Goal: Task Accomplishment & Management: Use online tool/utility

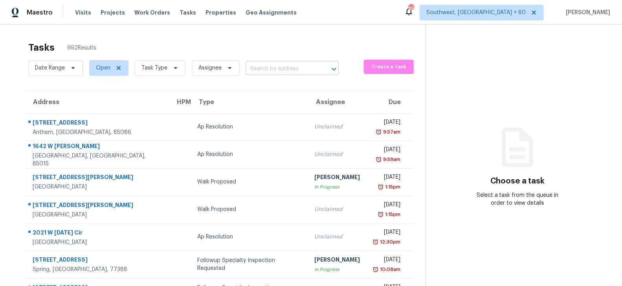
click at [266, 65] on input "text" at bounding box center [280, 69] width 71 height 12
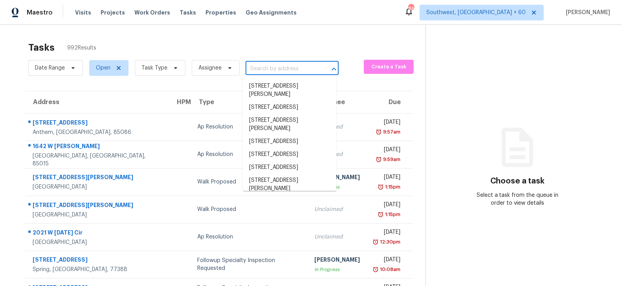
paste input "551 Marble Springs Rd, Lilburn, GA 30047"
type input "551 Marble Springs Rd, Lilburn, GA 30047"
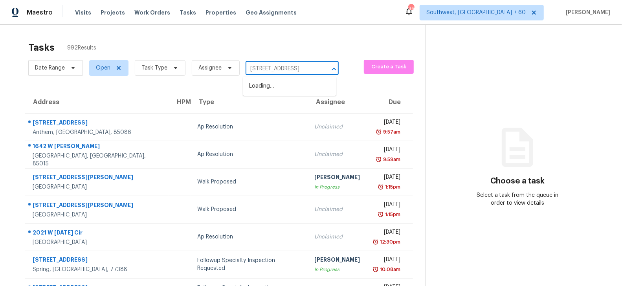
scroll to position [0, 40]
click at [284, 91] on li "551 Marble Springs Rd, Lilburn, GA 30047" at bounding box center [289, 86] width 93 height 13
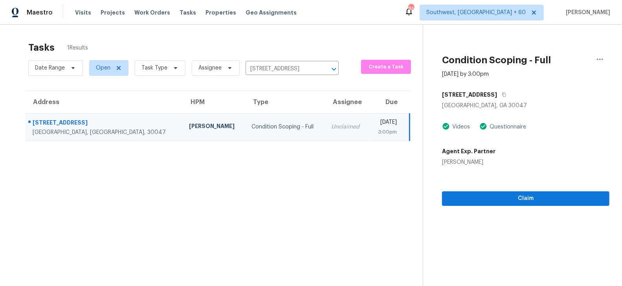
click at [543, 206] on section "Condition Scoping - Full Aug 25th 2025 by 3:00pm 551 Marble Springs Rd Lilburn,…" at bounding box center [516, 168] width 187 height 286
click at [540, 203] on button "Claim" at bounding box center [525, 198] width 167 height 15
click at [278, 66] on input "551 Marble Springs Rd, Lilburn, GA 30047" at bounding box center [280, 69] width 71 height 12
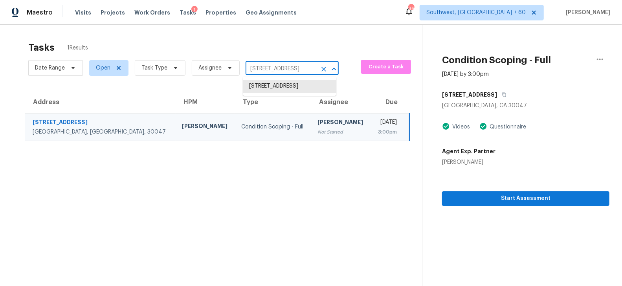
paste input "60 Hardeman Ln Covington, GA, 30016"
type input "60 Hardeman Ln Covington, GA, 30016"
click at [283, 91] on li "60 Hardeman Ln, Covington, GA 30016" at bounding box center [289, 90] width 93 height 21
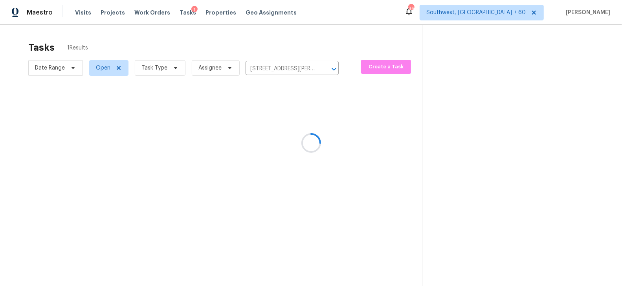
click at [290, 138] on div at bounding box center [311, 143] width 622 height 286
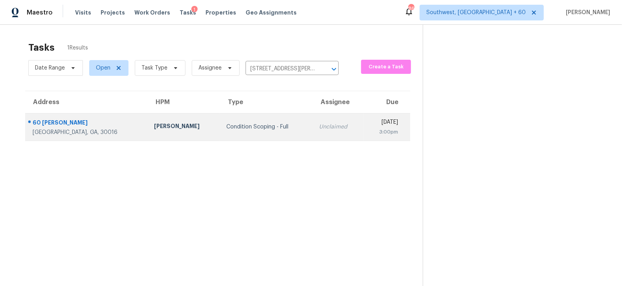
click at [313, 130] on td "Unclaimed" at bounding box center [338, 126] width 51 height 27
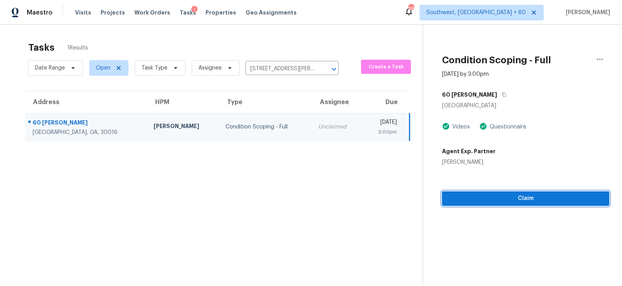
click at [535, 202] on span "Claim" at bounding box center [525, 199] width 155 height 10
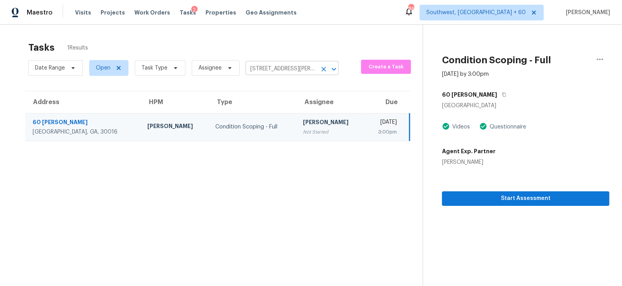
click at [267, 67] on input "60 Hardeman Ln, Covington, GA 30016" at bounding box center [280, 69] width 71 height 12
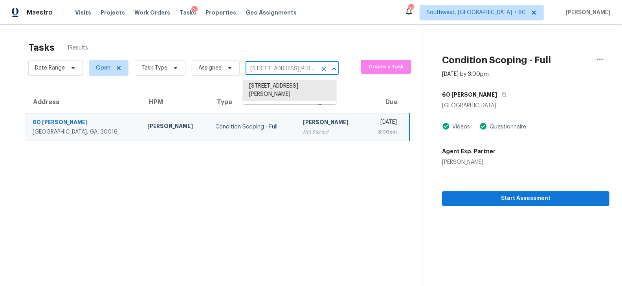
paste input "9829 Crawford Farms Dr, Fort Worth, TX, 76244"
type input "9829 Crawford Farms Dr, Fort Worth, TX, 76244"
click at [282, 88] on li "9829 Crawford Farms Dr, Fort Worth, TX 76244" at bounding box center [289, 90] width 93 height 21
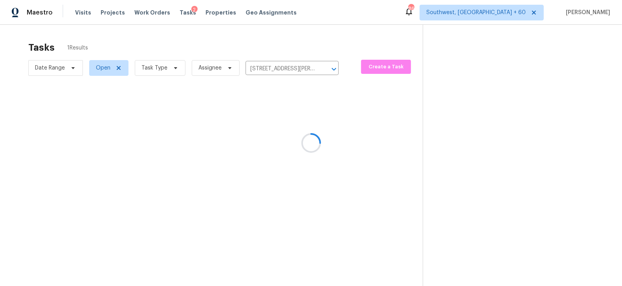
click at [274, 122] on div at bounding box center [311, 143] width 622 height 286
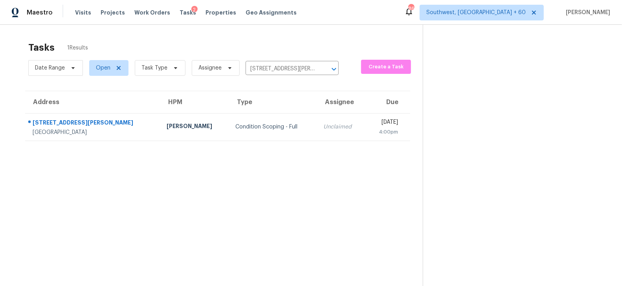
click at [274, 122] on td "Condition Scoping - Full" at bounding box center [273, 126] width 88 height 27
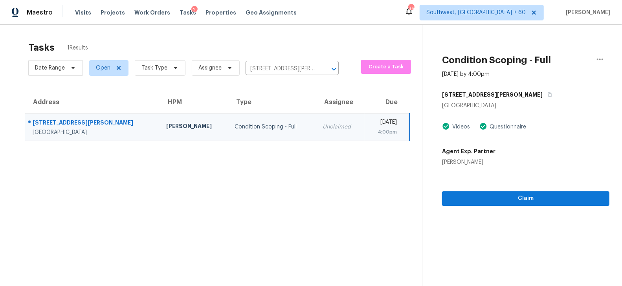
click at [561, 189] on div "Claim" at bounding box center [525, 186] width 167 height 40
click at [548, 198] on span "Claim" at bounding box center [525, 199] width 155 height 10
click at [291, 64] on input "9829 Crawford Farms Dr, Fort Worth, TX 76244" at bounding box center [280, 69] width 71 height 12
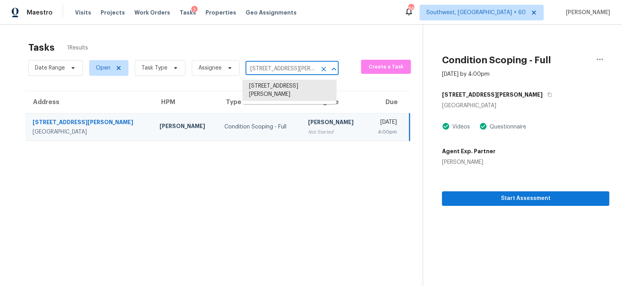
paste input "2506 Highwood Dr, Dallas, TX, 75228"
type input "2506 Highwood Dr, Dallas, TX, 75228"
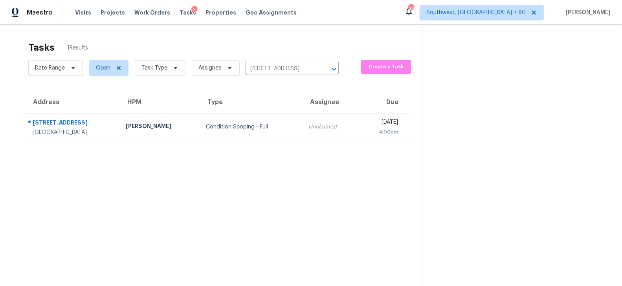
click at [308, 126] on div "Unclaimed" at bounding box center [330, 127] width 44 height 8
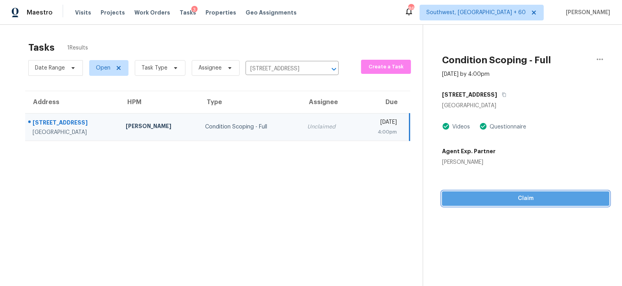
click at [527, 200] on span "Claim" at bounding box center [525, 199] width 155 height 10
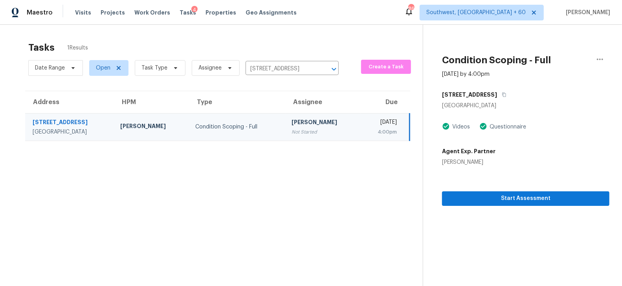
click at [283, 58] on div "Date Range Open Task Type Assignee 2506 Highwood Dr, Dallas, TX 75228 ​" at bounding box center [183, 68] width 310 height 20
click at [278, 65] on input "2506 Highwood Dr, Dallas, TX 75228" at bounding box center [280, 69] width 71 height 12
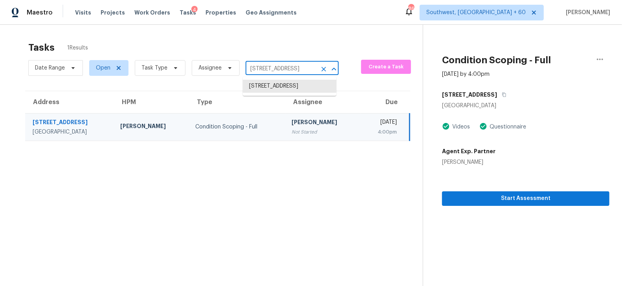
paste input "1508 Poplar Cove St, La Porte, TX, 77571"
type input "1508 Poplar Cove St, La Porte, TX, 77571"
click at [279, 90] on li "1508 Poplar Cove St, La Porte, TX 77571" at bounding box center [289, 86] width 93 height 13
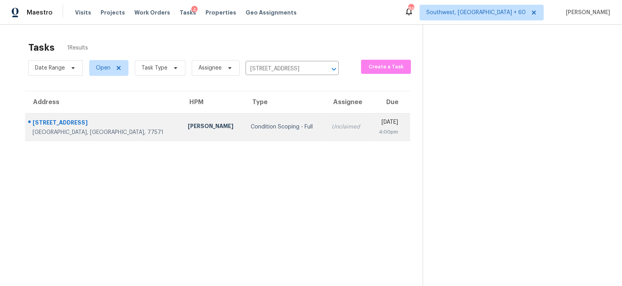
click at [325, 135] on td "Unclaimed" at bounding box center [347, 126] width 44 height 27
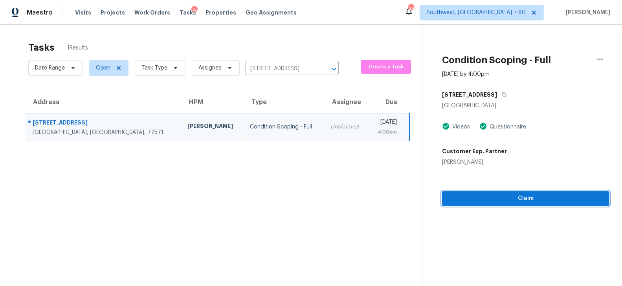
click at [520, 199] on span "Claim" at bounding box center [525, 199] width 155 height 10
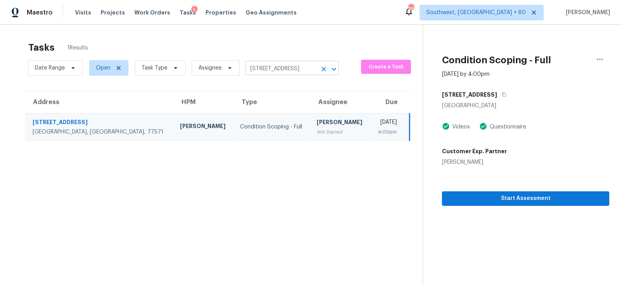
click at [301, 73] on input "1508 Poplar Cove St, La Porte, TX 77571" at bounding box center [280, 69] width 71 height 12
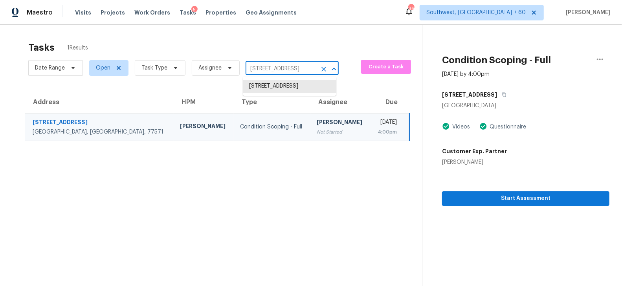
paste input "590 Pikes View Dr Erie, CO, 80516"
type input "590 Pikes View Dr Erie, CO, 80516"
click at [295, 90] on li "590 Pikes View Dr, Erie, CO 80516" at bounding box center [289, 86] width 93 height 13
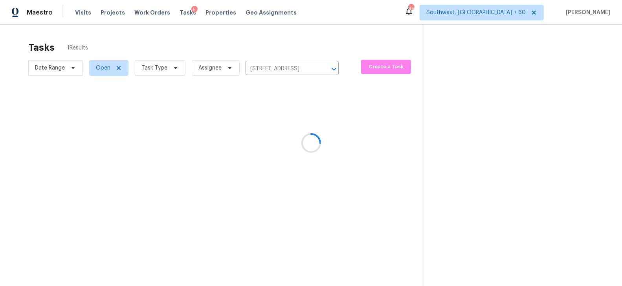
click at [289, 123] on div at bounding box center [311, 143] width 622 height 286
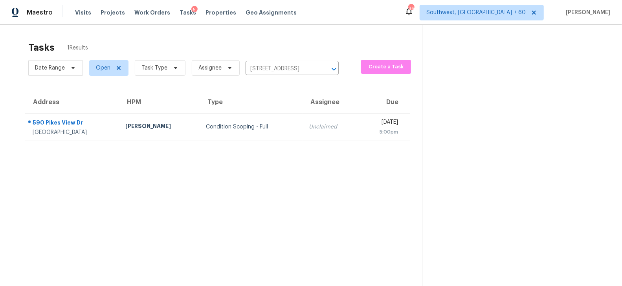
click at [309, 123] on div "Unclaimed" at bounding box center [331, 127] width 44 height 8
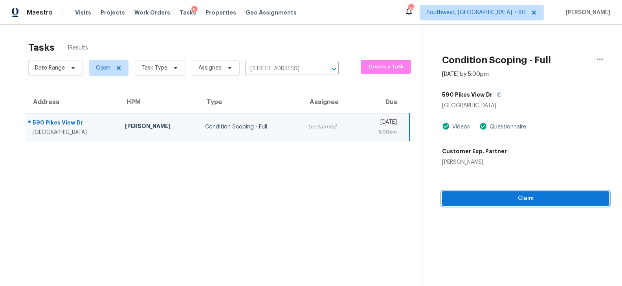
click at [528, 198] on span "Claim" at bounding box center [525, 199] width 155 height 10
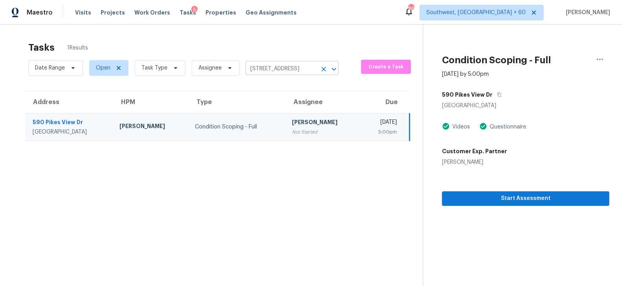
click at [278, 72] on input "590 Pikes View Dr, Erie, CO 80516" at bounding box center [280, 69] width 71 height 12
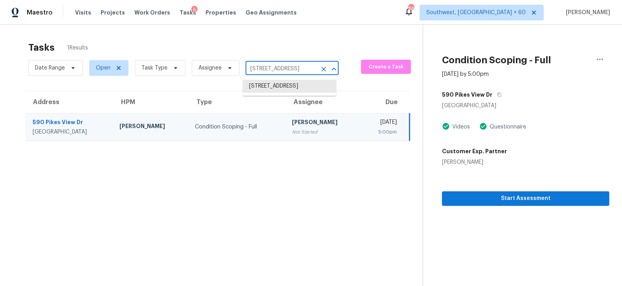
paste input "1123 W Marconi Ave Phoenix, AZ, 85023"
type input "1123 W Marconi Ave Phoenix, AZ, 85023"
click at [289, 86] on li "1123 W Marconi Ave, Phoenix, AZ 85023" at bounding box center [289, 86] width 93 height 13
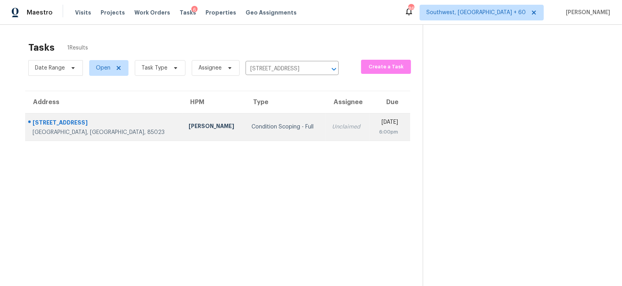
click at [326, 135] on td "Unclaimed" at bounding box center [348, 126] width 44 height 27
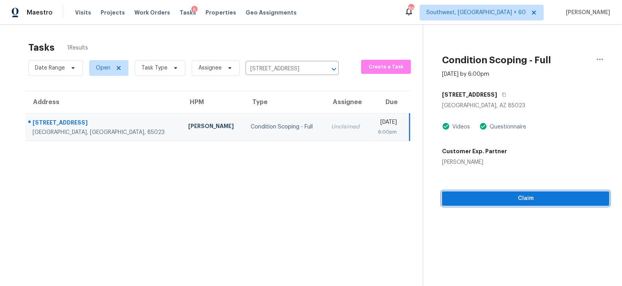
click at [540, 194] on span "Claim" at bounding box center [525, 199] width 155 height 10
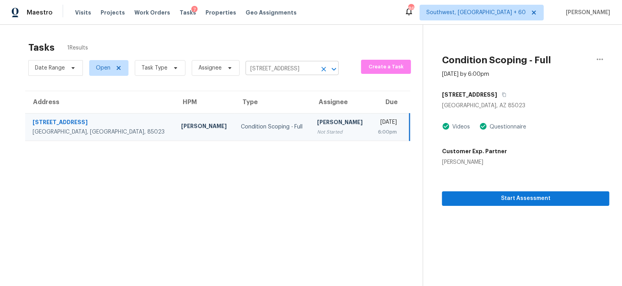
click at [270, 66] on input "1123 W Marconi Ave, Phoenix, AZ 85023" at bounding box center [280, 69] width 71 height 12
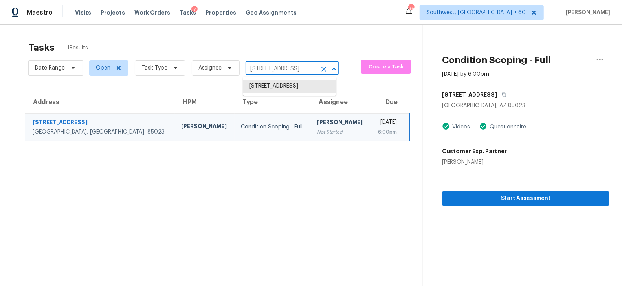
paste input "991 Key Bay Trl, Kissimmee, FL, 34747"
type input "1991 Key Bay Trl, Kissimmee, FL, 34747"
click at [281, 91] on li "1991 Key Bay Trl, Kissimmee, FL 34747" at bounding box center [289, 86] width 93 height 13
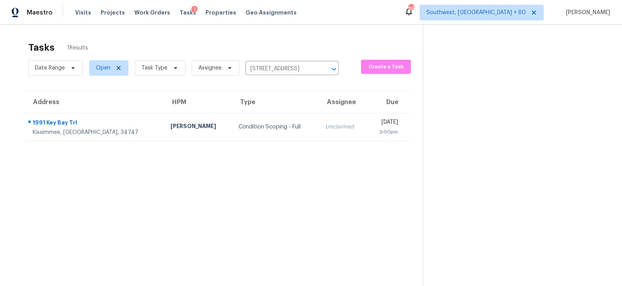
click at [319, 115] on td "Unclaimed" at bounding box center [343, 126] width 48 height 27
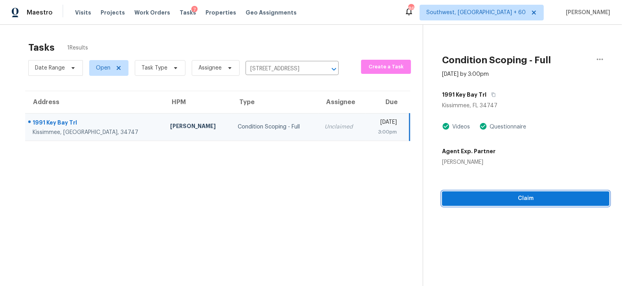
click at [528, 198] on span "Claim" at bounding box center [525, 199] width 155 height 10
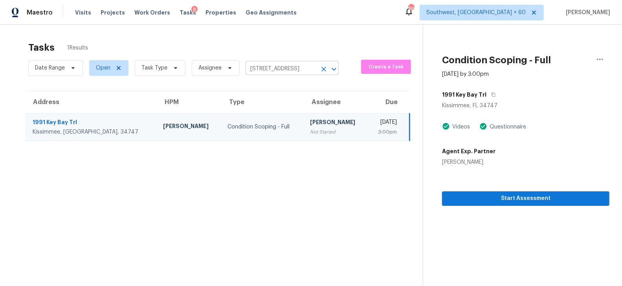
click at [269, 63] on input "1991 Key Bay Trl, Kissimmee, FL 34747" at bounding box center [280, 69] width 71 height 12
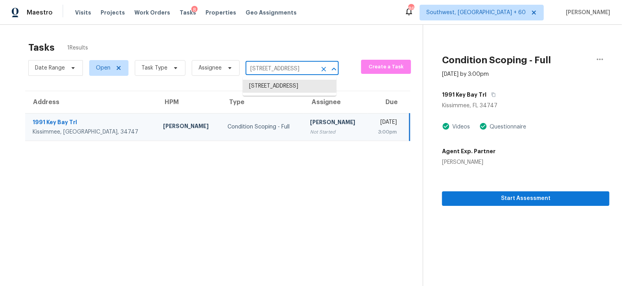
paste input "2118 Bur Oak Blvd, Saint Cloud, FL, 34771"
type input "2118 Bur Oak Blvd, Saint Cloud, FL, 34771"
click at [276, 93] on li "2118 Bur Oak Blvd, Saint Cloud, FL 34771" at bounding box center [289, 86] width 93 height 13
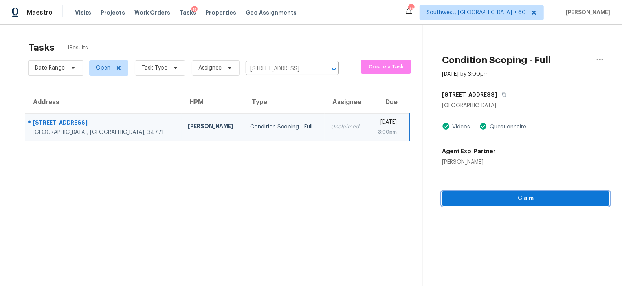
click at [541, 196] on span "Claim" at bounding box center [525, 199] width 155 height 10
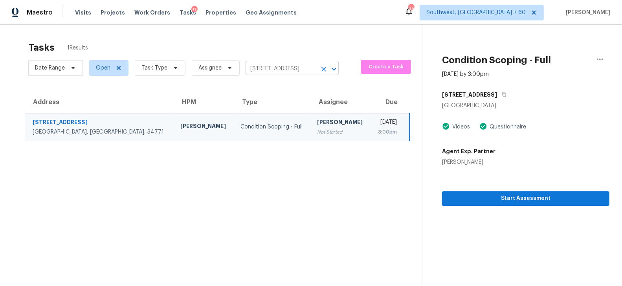
click at [280, 71] on input "2118 Bur Oak Blvd, Saint Cloud, FL 34771" at bounding box center [280, 69] width 71 height 12
paste input "11041 Beckley Pl, Jacksonville, FL, 32246"
type input "11041 Beckley Pl, Jacksonville, FL, 32246"
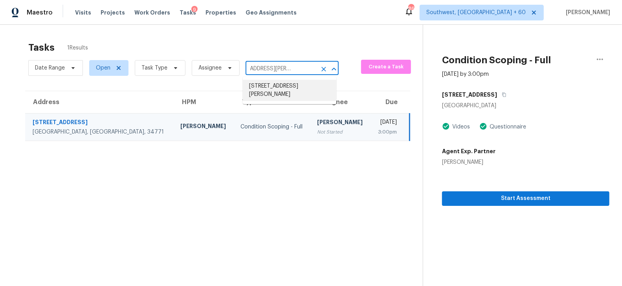
click at [289, 87] on li "11041 Beckley Pl, Jacksonville, FL 32246" at bounding box center [289, 90] width 93 height 21
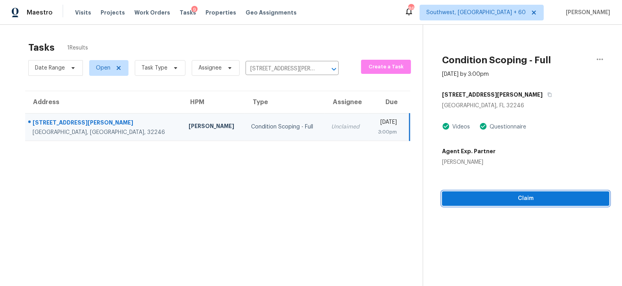
click at [520, 194] on span "Claim" at bounding box center [525, 199] width 155 height 10
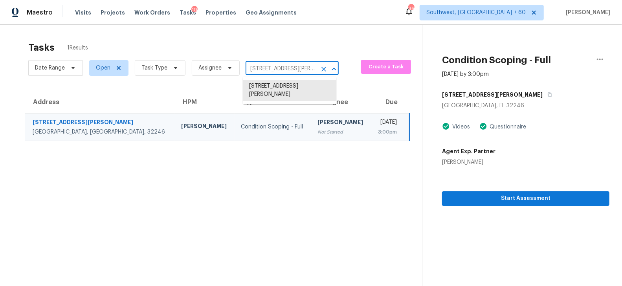
click at [283, 70] on input "11041 Beckley Pl, Jacksonville, FL 32246" at bounding box center [280, 69] width 71 height 12
paste input "660 Linley St, Longboat Key, FL, 34228"
type input "660 Linley St, Longboat Key, FL, 34228"
click at [285, 82] on li "660 Linley St, Longboat Key, FL 34228" at bounding box center [289, 86] width 93 height 13
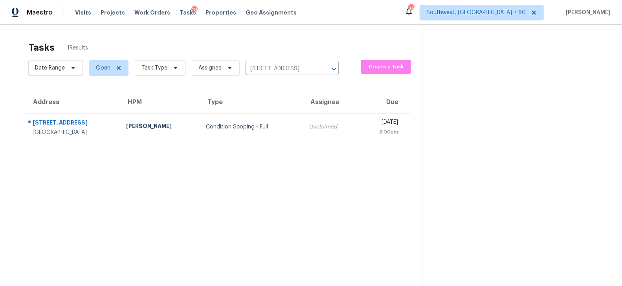
click at [273, 127] on td "Condition Scoping - Full" at bounding box center [251, 126] width 103 height 27
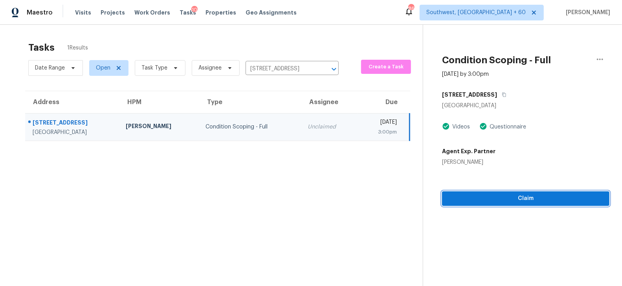
click at [529, 197] on span "Claim" at bounding box center [525, 199] width 155 height 10
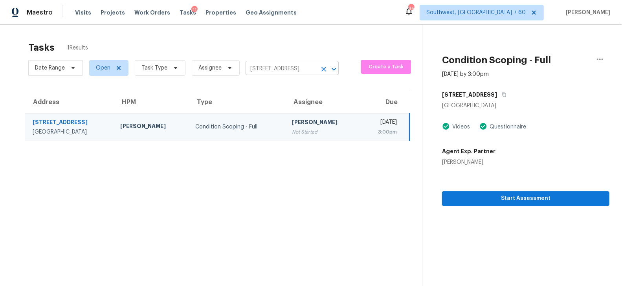
click at [267, 68] on input "660 Linley St, Longboat Key, FL 34228" at bounding box center [280, 69] width 71 height 12
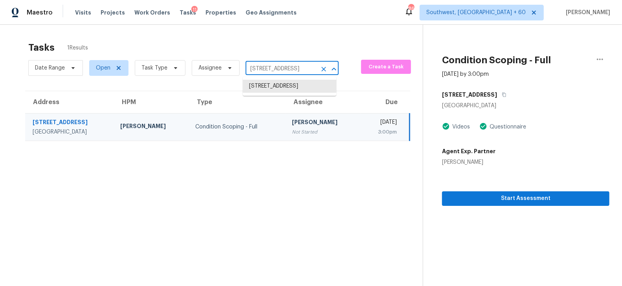
paste input "2314 Wavetree Ln NW, Acworth, GA, 30101"
type input "2314 Wavetree Ln NW, Acworth, GA, 30101"
click at [278, 85] on li "2314 Wavetree Ln NW, Acworth, GA 30101" at bounding box center [289, 90] width 93 height 21
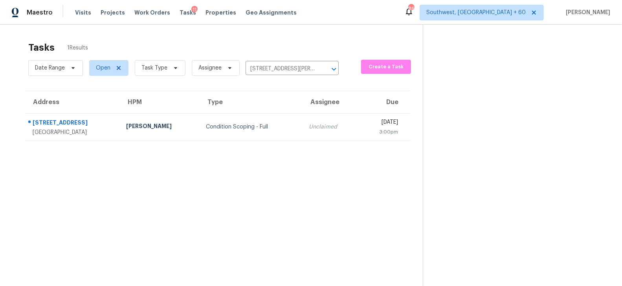
click at [302, 134] on td "Unclaimed" at bounding box center [330, 126] width 56 height 27
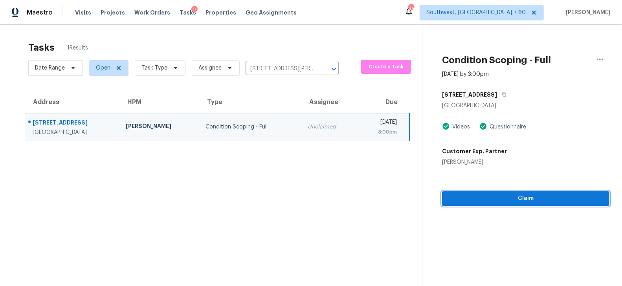
click at [530, 199] on span "Claim" at bounding box center [525, 199] width 155 height 10
click at [419, 110] on div "Address HPM Type Assignee Due 2314 Wavetree Ln NW Acworth, GA, 30101 Kenroy Hoi…" at bounding box center [218, 116] width 410 height 50
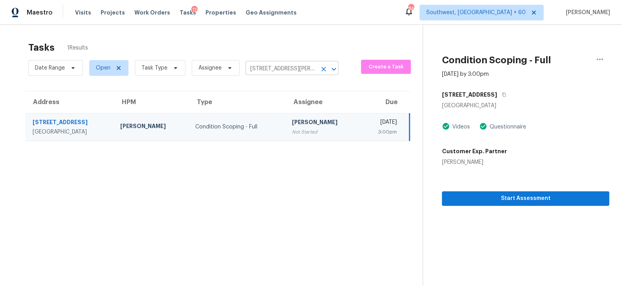
click at [280, 69] on input "2314 Wavetree Ln NW, Acworth, GA 30101" at bounding box center [280, 69] width 71 height 12
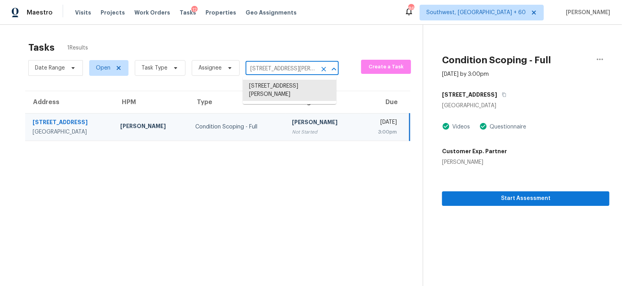
paste input "313 E Windsor St Tucson, AZ, 85705"
type input "313 E Windsor St Tucson, AZ, 85705"
click at [276, 91] on li "313 E Windsor St, Tucson, AZ 85705" at bounding box center [289, 86] width 93 height 13
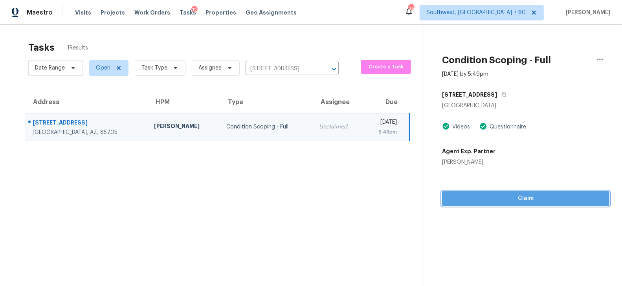
click at [521, 195] on span "Claim" at bounding box center [525, 199] width 155 height 10
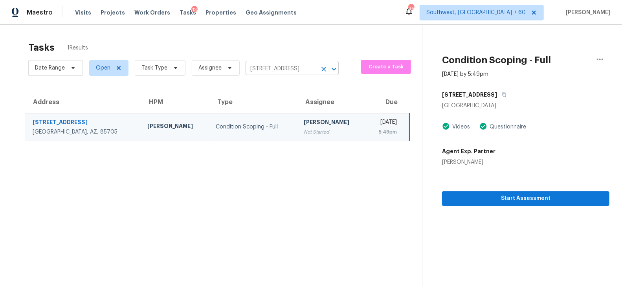
click at [287, 71] on input "313 E Windsor St, Tucson, AZ 85705" at bounding box center [280, 69] width 71 height 12
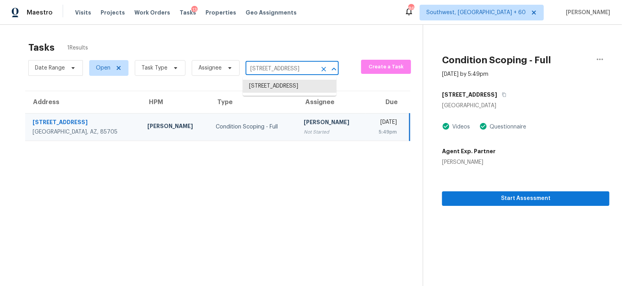
paste input "148 Saratoga Ave Placentia, CA, 92870"
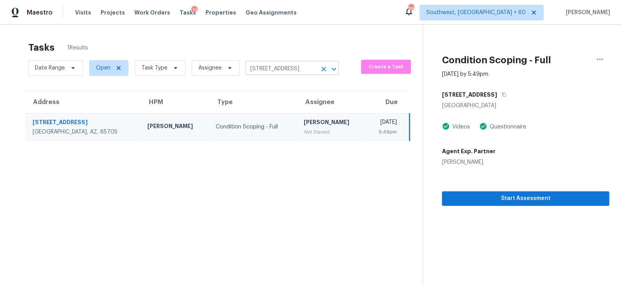
click at [282, 72] on input "313 E Windsor St, Tucson, AZ 85705" at bounding box center [280, 69] width 71 height 12
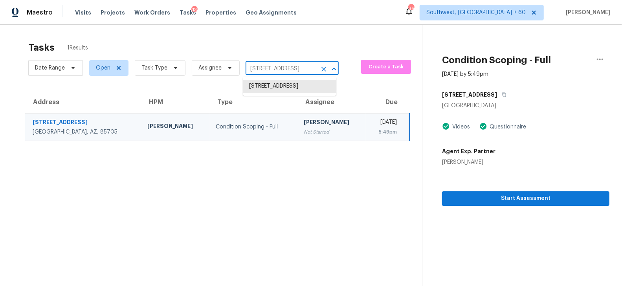
paste input "148 Saratoga Ave Placentia, CA, 92870"
type input "148 Saratoga Ave Placentia, CA, 92870"
click at [281, 96] on ul "148 Saratoga Ave, Placentia, CA 92870" at bounding box center [289, 86] width 93 height 19
click at [282, 93] on li "148 Saratoga Ave, Placentia, CA 92870" at bounding box center [289, 86] width 93 height 13
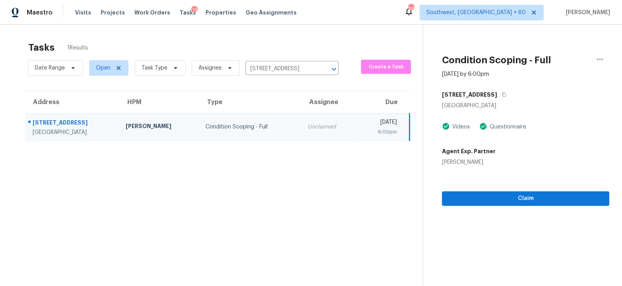
click at [518, 187] on div "Claim" at bounding box center [525, 186] width 167 height 40
click at [518, 194] on span "Claim" at bounding box center [525, 199] width 155 height 10
click at [291, 67] on input "148 Saratoga Ave, Placentia, CA 92870" at bounding box center [280, 69] width 71 height 12
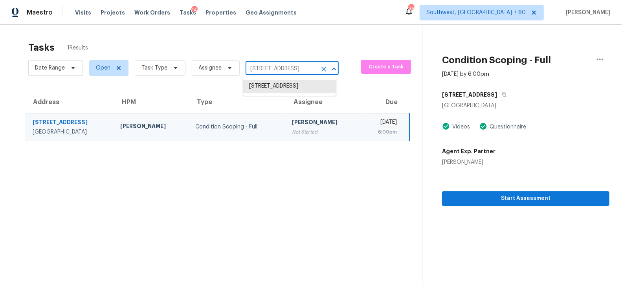
paste input "13 Iverson Pl, Temple, GA 30179"
type input "113 Iverson Pl, Temple, GA 30179"
click at [285, 84] on li "113 Iverson Pl, Temple, GA 30179" at bounding box center [289, 94] width 93 height 29
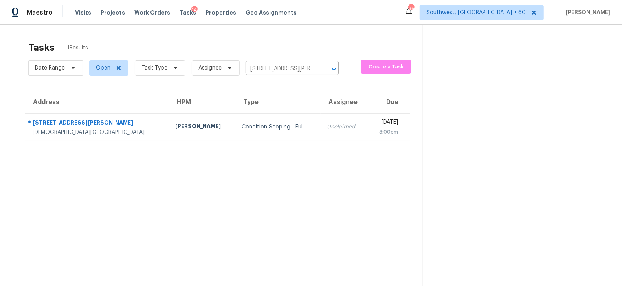
click at [320, 130] on td "Unclaimed" at bounding box center [343, 126] width 47 height 27
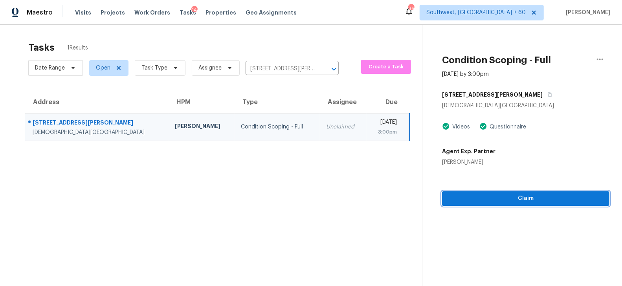
click at [521, 200] on span "Claim" at bounding box center [525, 199] width 155 height 10
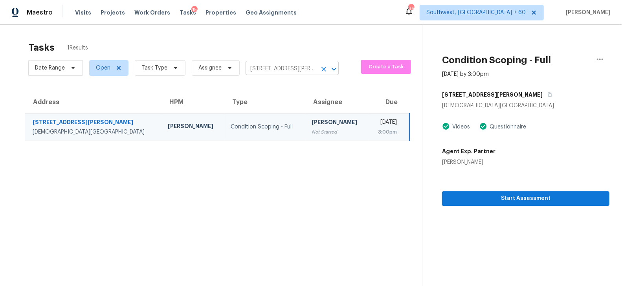
click at [263, 63] on input "113 Iverson Pl, Temple, GA 30179" at bounding box center [280, 69] width 71 height 12
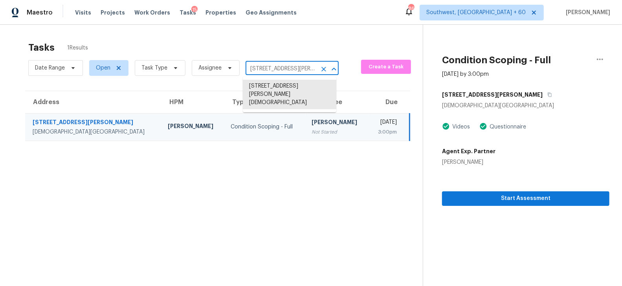
paste input "316 51st Ave N, Saint Petersburg, FL 33703"
type input "316 51st Ave N, Saint Petersburg, FL 33703"
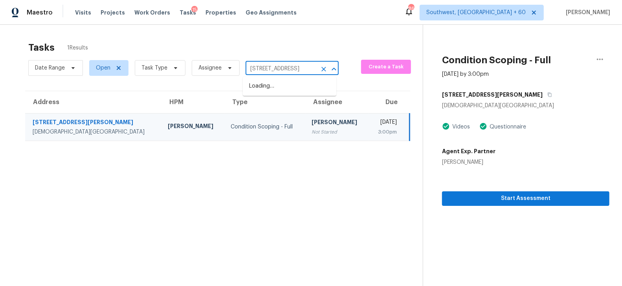
click at [250, 68] on input "316 51st Ave N, Saint Petersburg, FL 33703" at bounding box center [280, 69] width 71 height 12
click at [287, 91] on li "1316 51st Ave N, Saint Petersburg, FL 33703" at bounding box center [289, 86] width 93 height 13
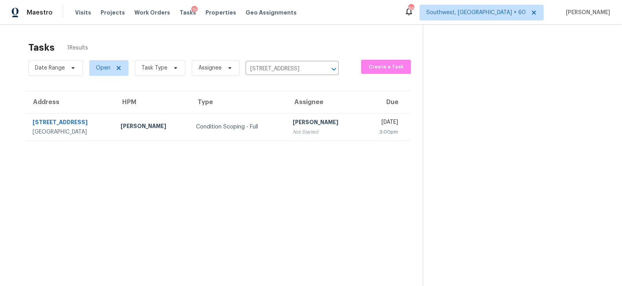
click at [293, 134] on div "Not Started" at bounding box center [324, 132] width 63 height 8
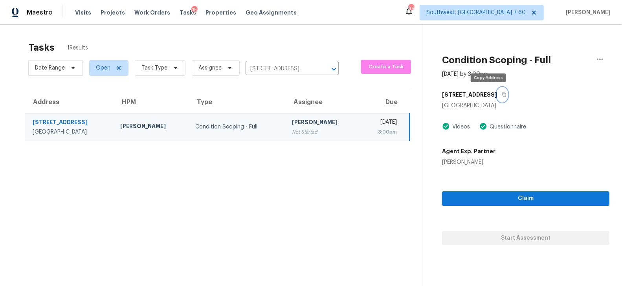
click at [502, 93] on icon "button" at bounding box center [504, 95] width 4 height 4
click at [320, 71] on icon "Clear" at bounding box center [324, 69] width 8 height 8
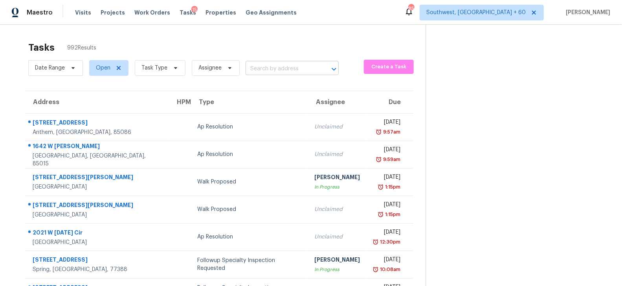
click at [273, 65] on input "text" at bounding box center [280, 69] width 71 height 12
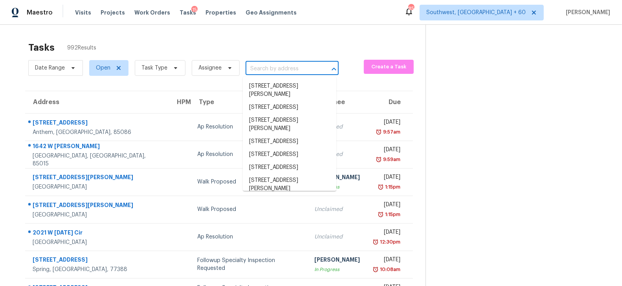
paste input "551 Marble Springs Rd, Lilburn, GA 30047"
type input "551 Marble Springs Rd, Lilburn, GA 30047"
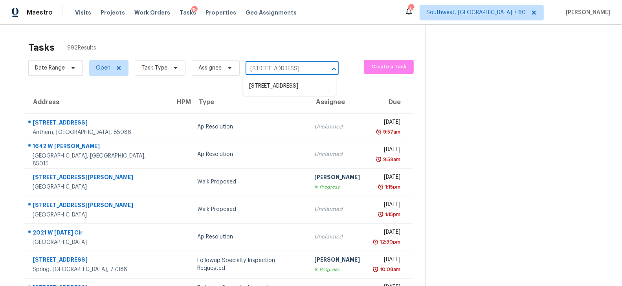
click at [284, 78] on ul "551 Marble Springs Rd, Lilburn, GA 30047" at bounding box center [289, 86] width 93 height 19
click at [282, 91] on li "551 Marble Springs Rd, Lilburn, GA 30047" at bounding box center [289, 86] width 93 height 13
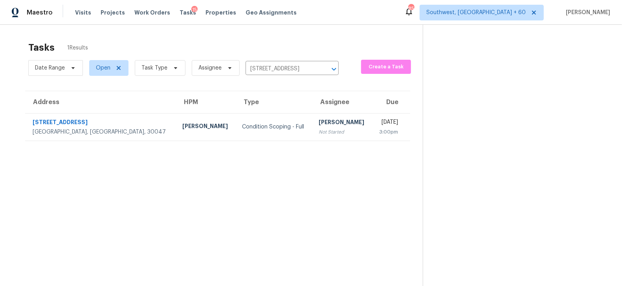
click at [312, 134] on td "Salma Ansari Not Started" at bounding box center [342, 126] width 60 height 27
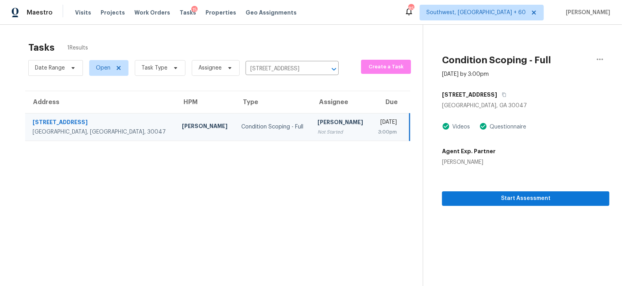
click at [317, 133] on div "Not Started" at bounding box center [340, 132] width 47 height 8
